Goal: Find specific page/section: Find specific page/section

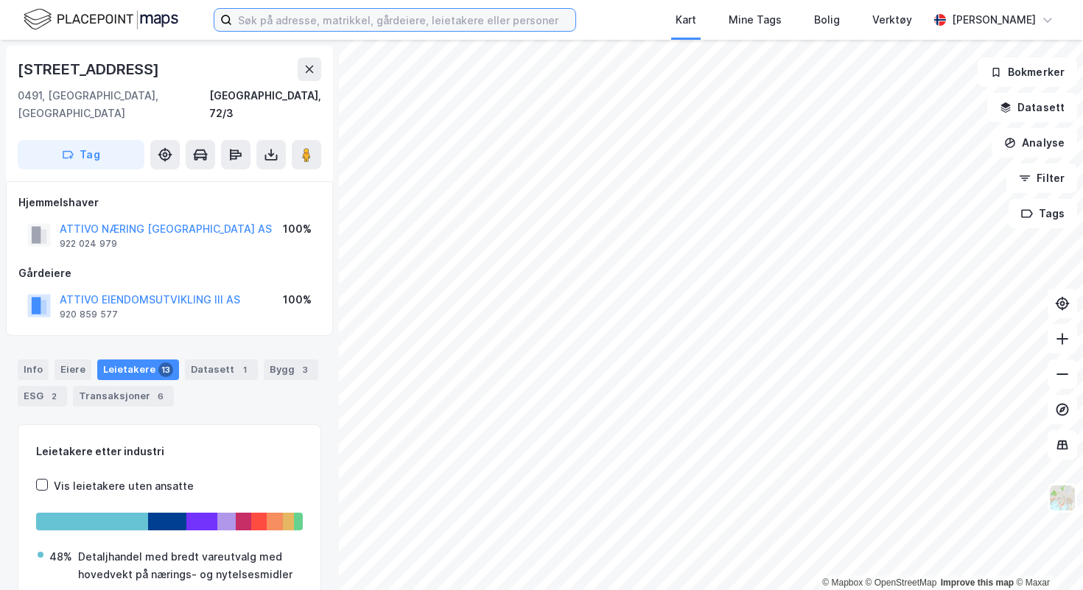
click at [326, 27] on input at bounding box center [403, 20] width 343 height 22
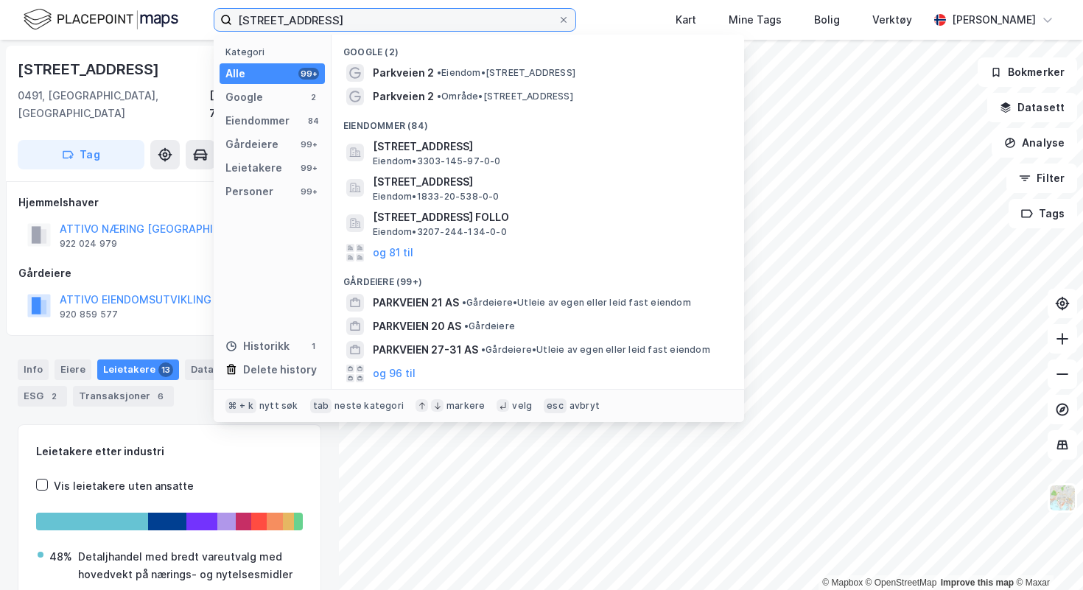
type input "[STREET_ADDRESS]"
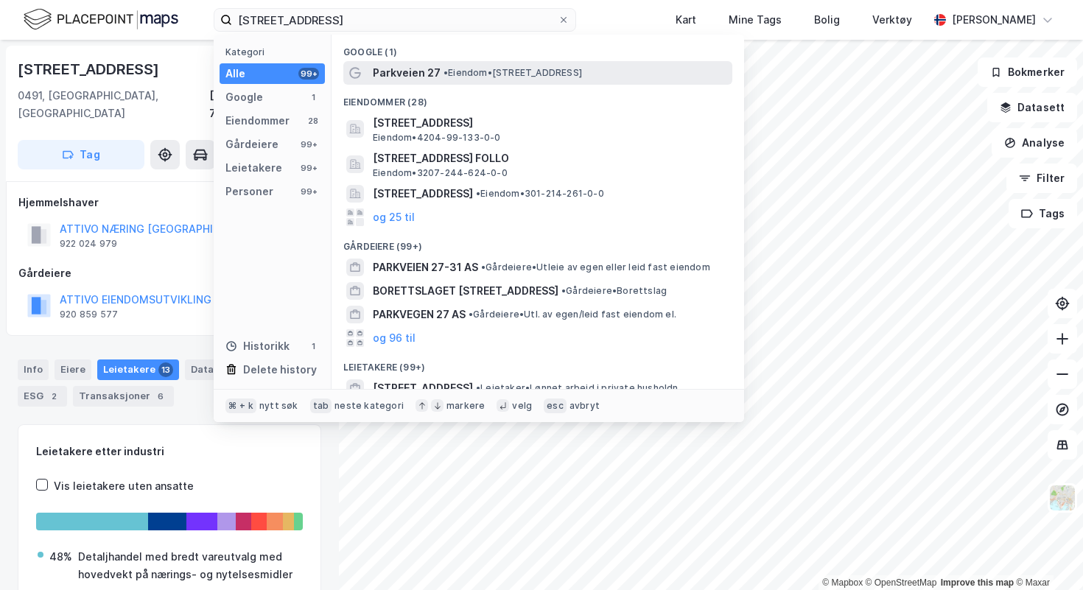
click at [432, 83] on div "Parkveien 27 • Eiendom • [STREET_ADDRESS]" at bounding box center [537, 73] width 389 height 24
